Goal: Find contact information: Find contact information

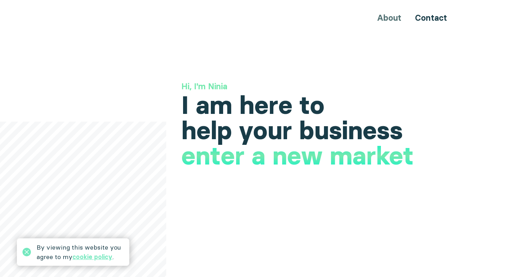
click at [395, 17] on div "About Contact" at bounding box center [253, 17] width 422 height 13
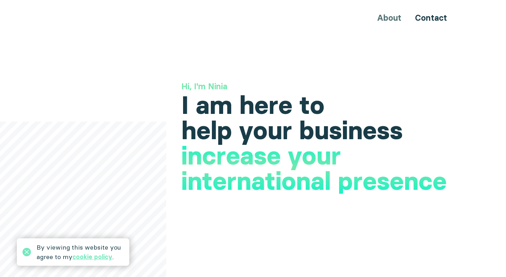
click at [388, 18] on div "About Contact" at bounding box center [253, 17] width 422 height 13
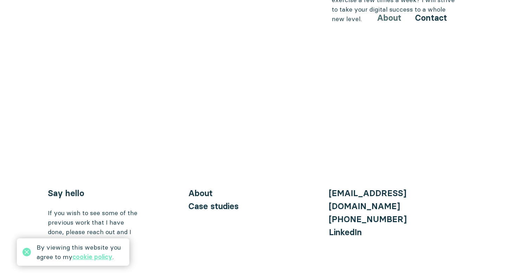
scroll to position [2847, 0]
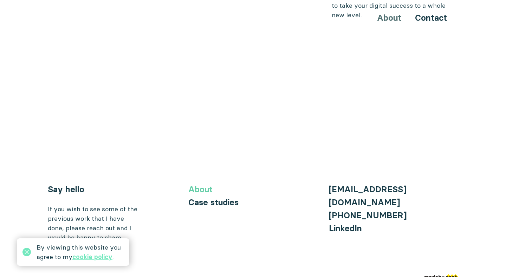
click at [203, 184] on link "About" at bounding box center [200, 189] width 24 height 10
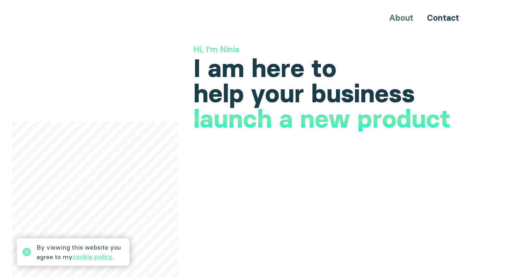
scroll to position [1, 0]
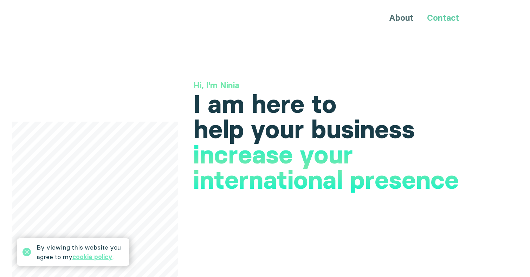
click at [442, 19] on link "Contact" at bounding box center [443, 18] width 32 height 10
